Goal: Find specific page/section: Find specific page/section

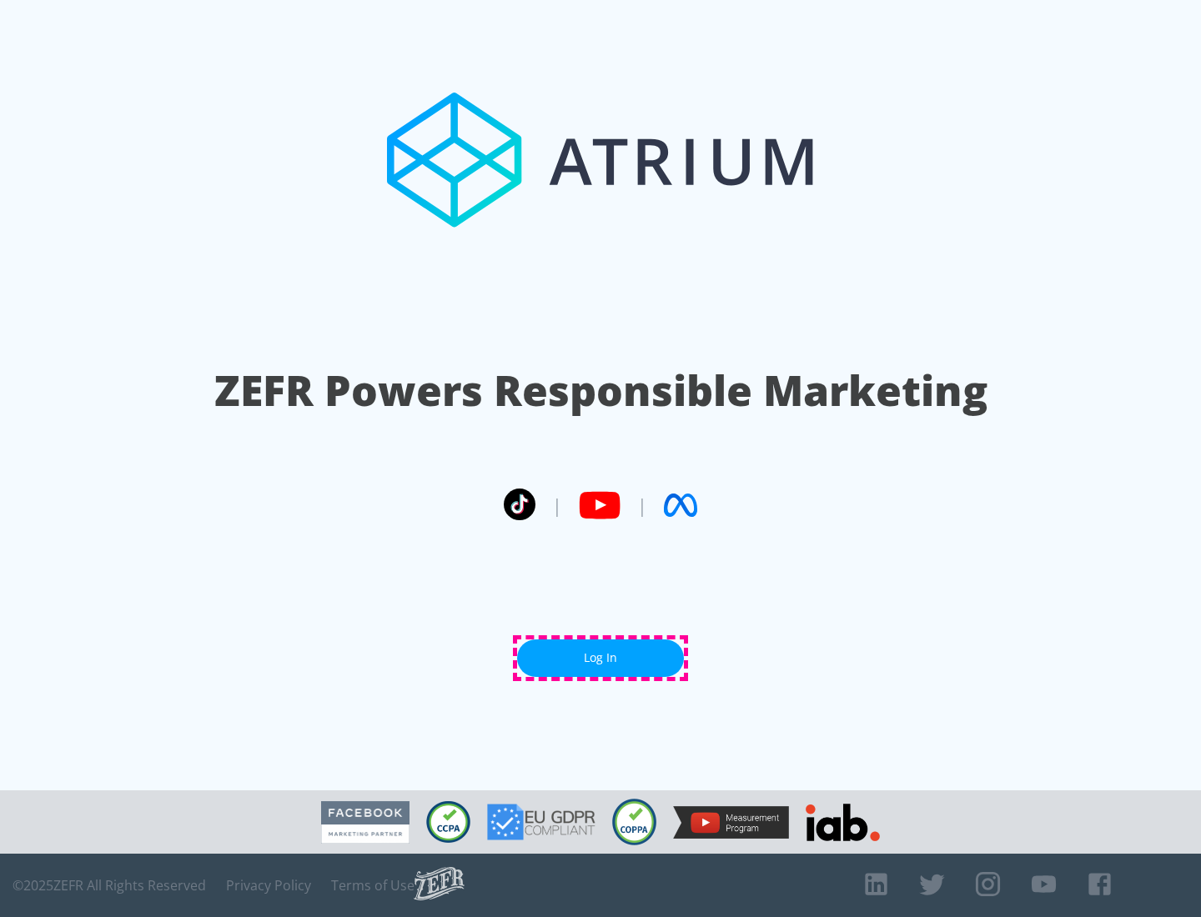
click at [600, 658] on link "Log In" at bounding box center [600, 659] width 167 height 38
